Goal: Register for event/course

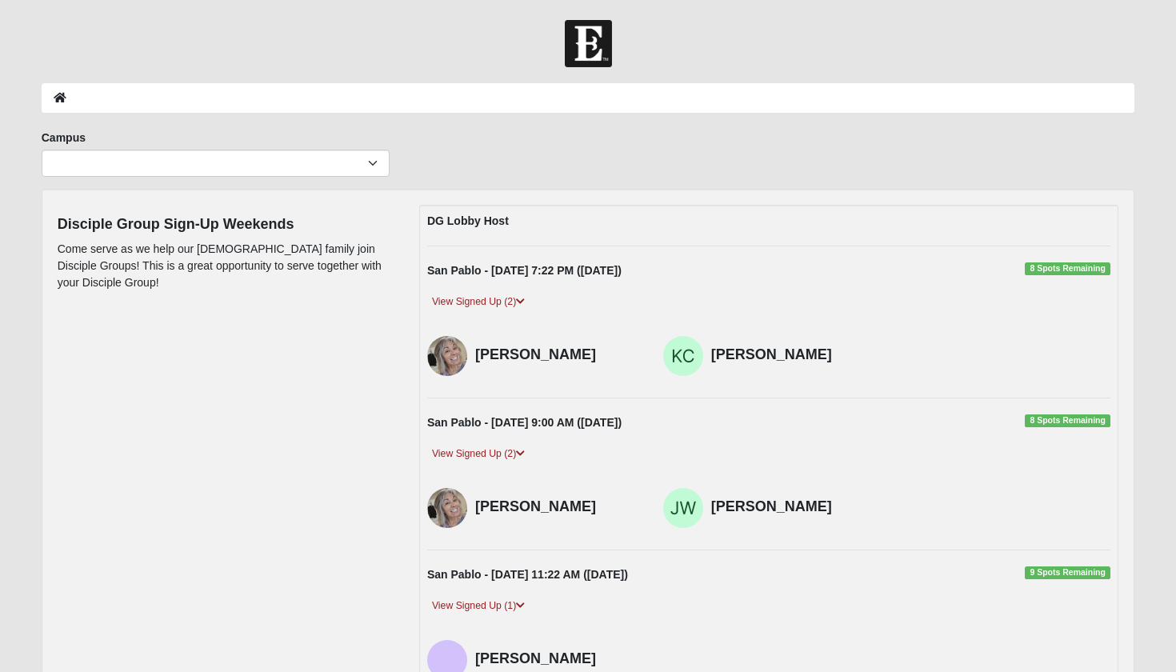
scroll to position [59, 0]
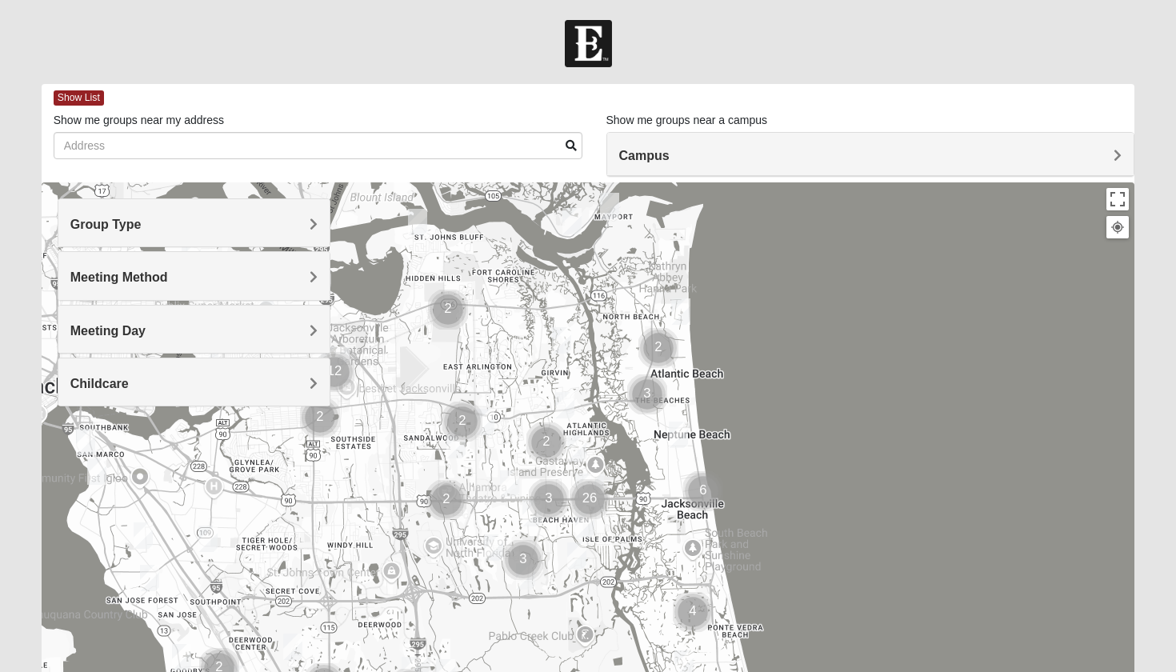
click at [685, 433] on img "Mens Coker 32250" at bounding box center [678, 435] width 19 height 26
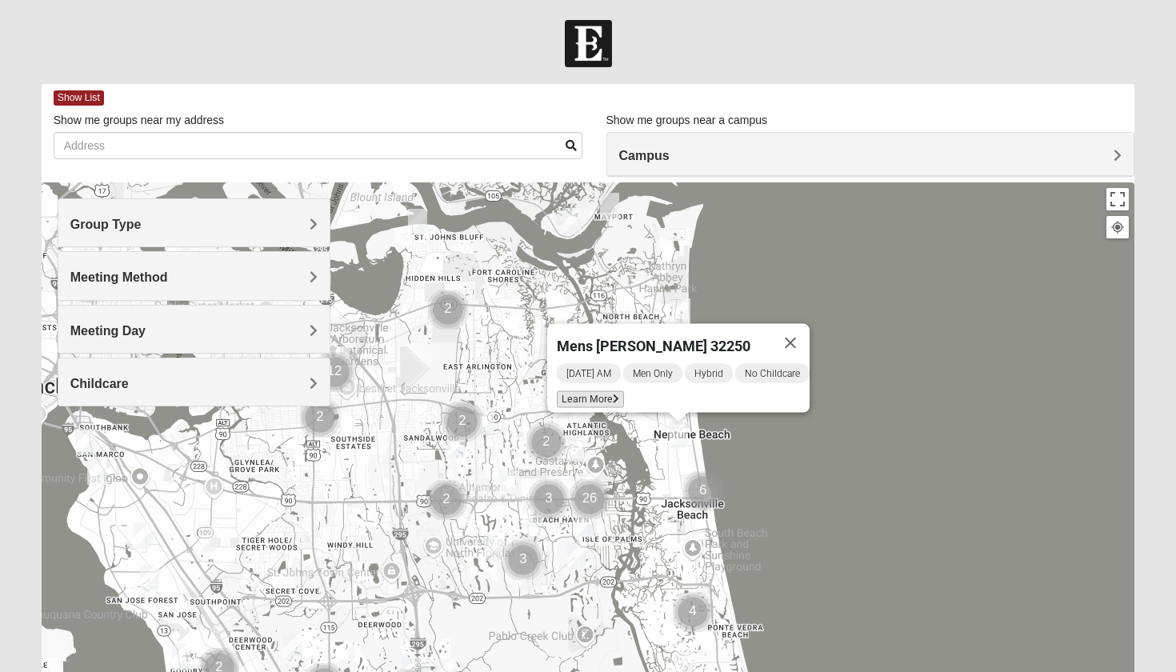
click at [582, 392] on span "Learn More" at bounding box center [590, 399] width 67 height 17
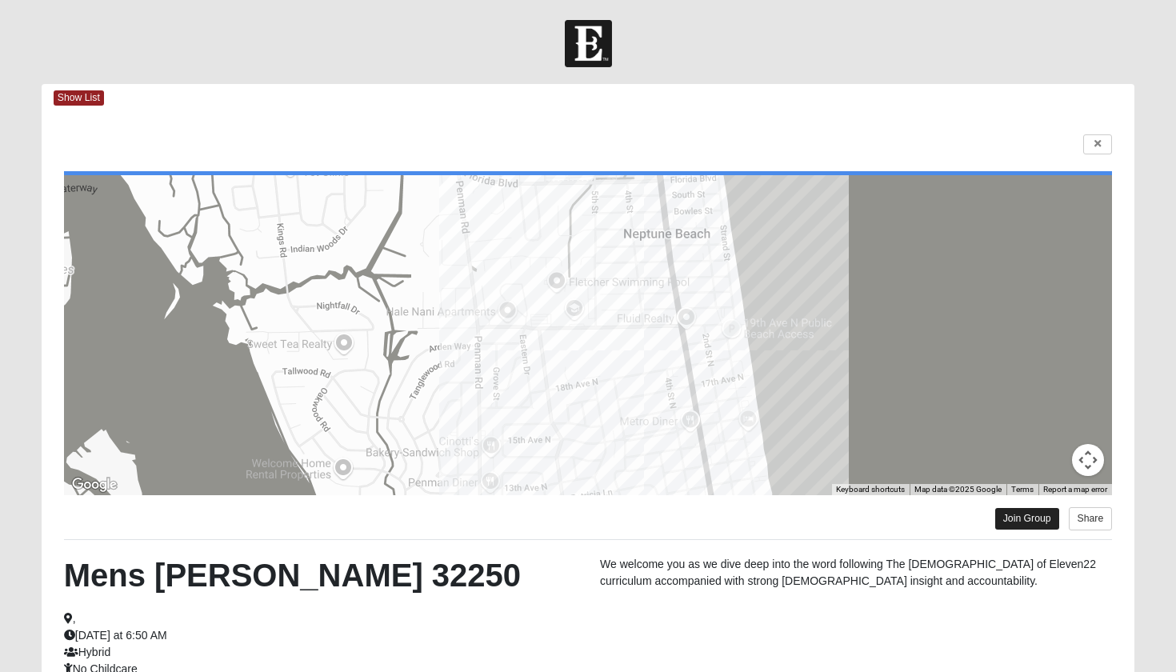
click at [1011, 522] on link "Join Group" at bounding box center [1027, 519] width 64 height 22
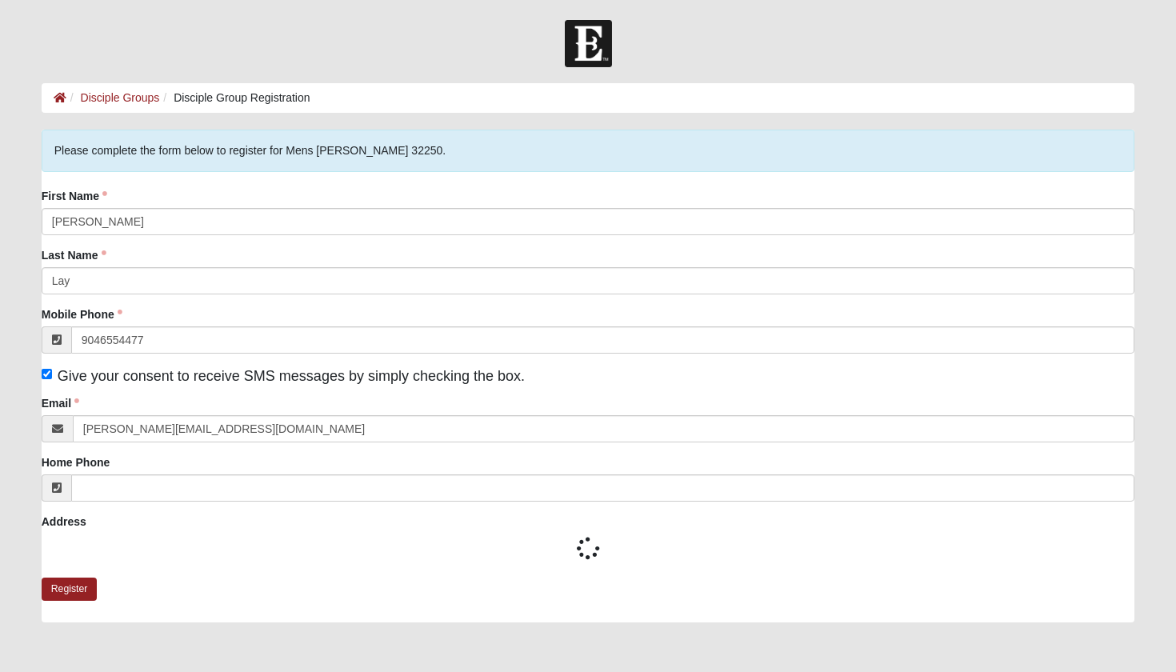
type input "[PHONE_NUMBER]"
